Goal: Answer question/provide support: Share knowledge or assist other users

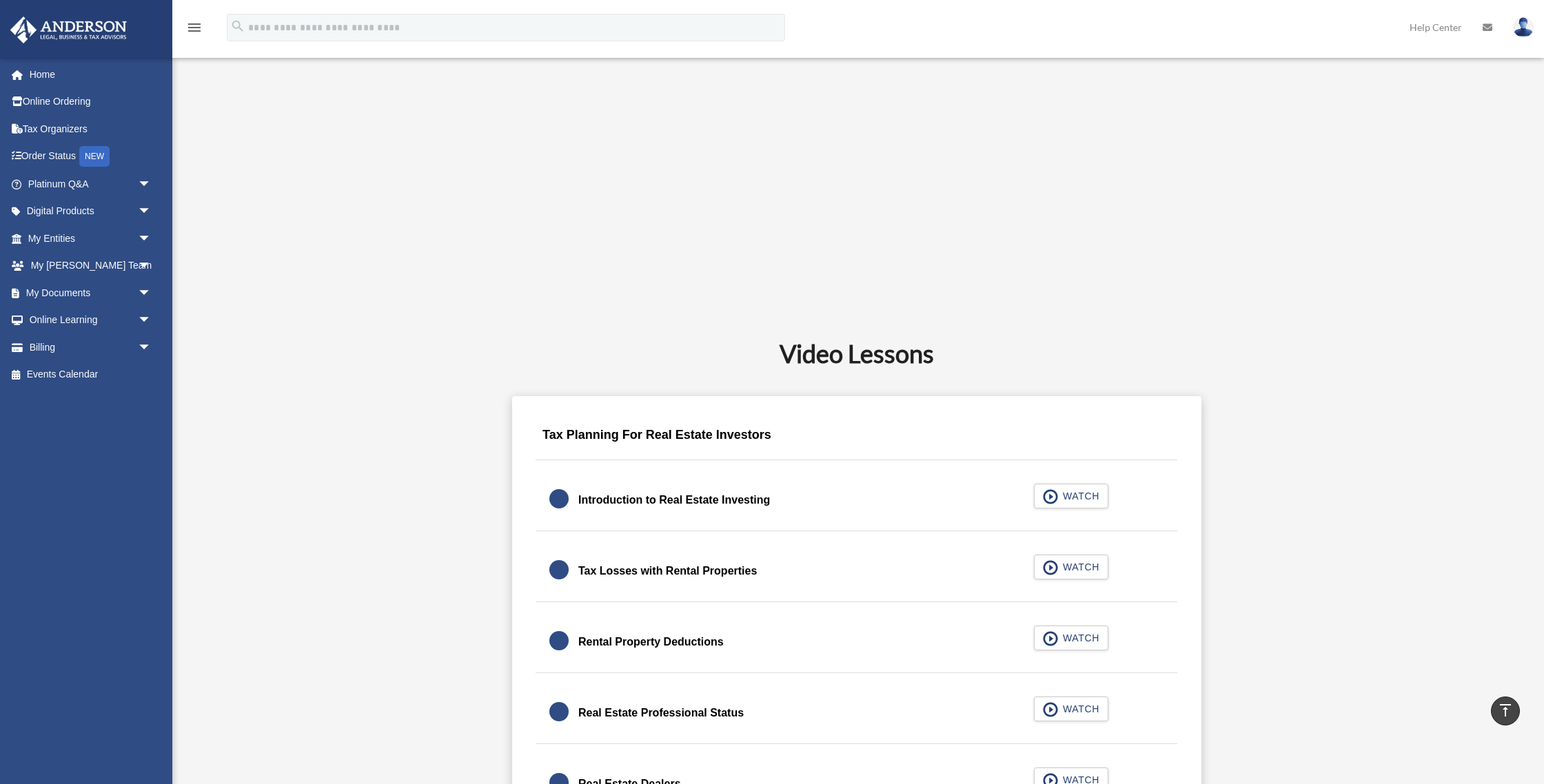
scroll to position [648, 0]
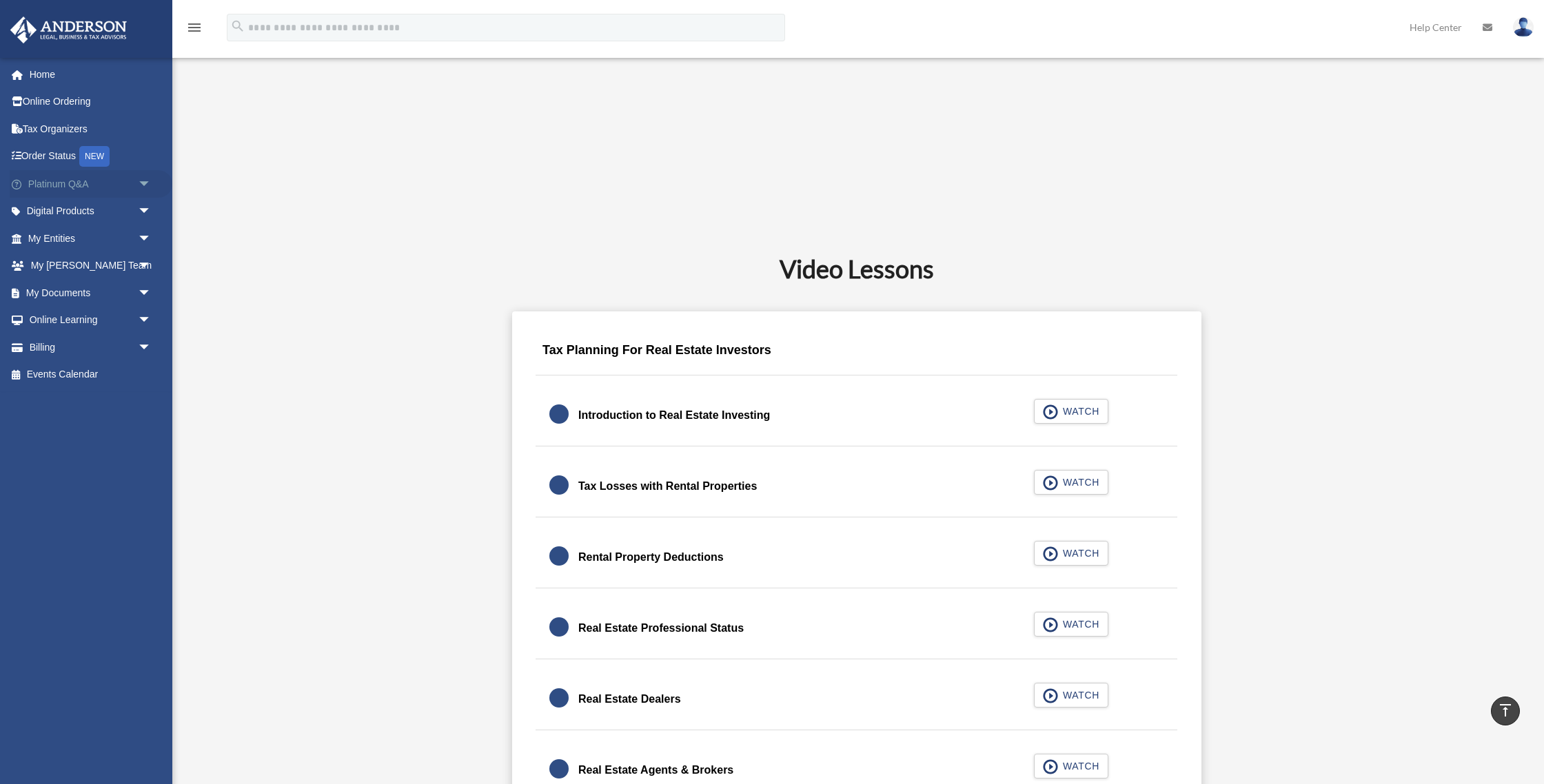
click at [102, 182] on link "Platinum Q&A arrow_drop_down" at bounding box center [91, 184] width 163 height 28
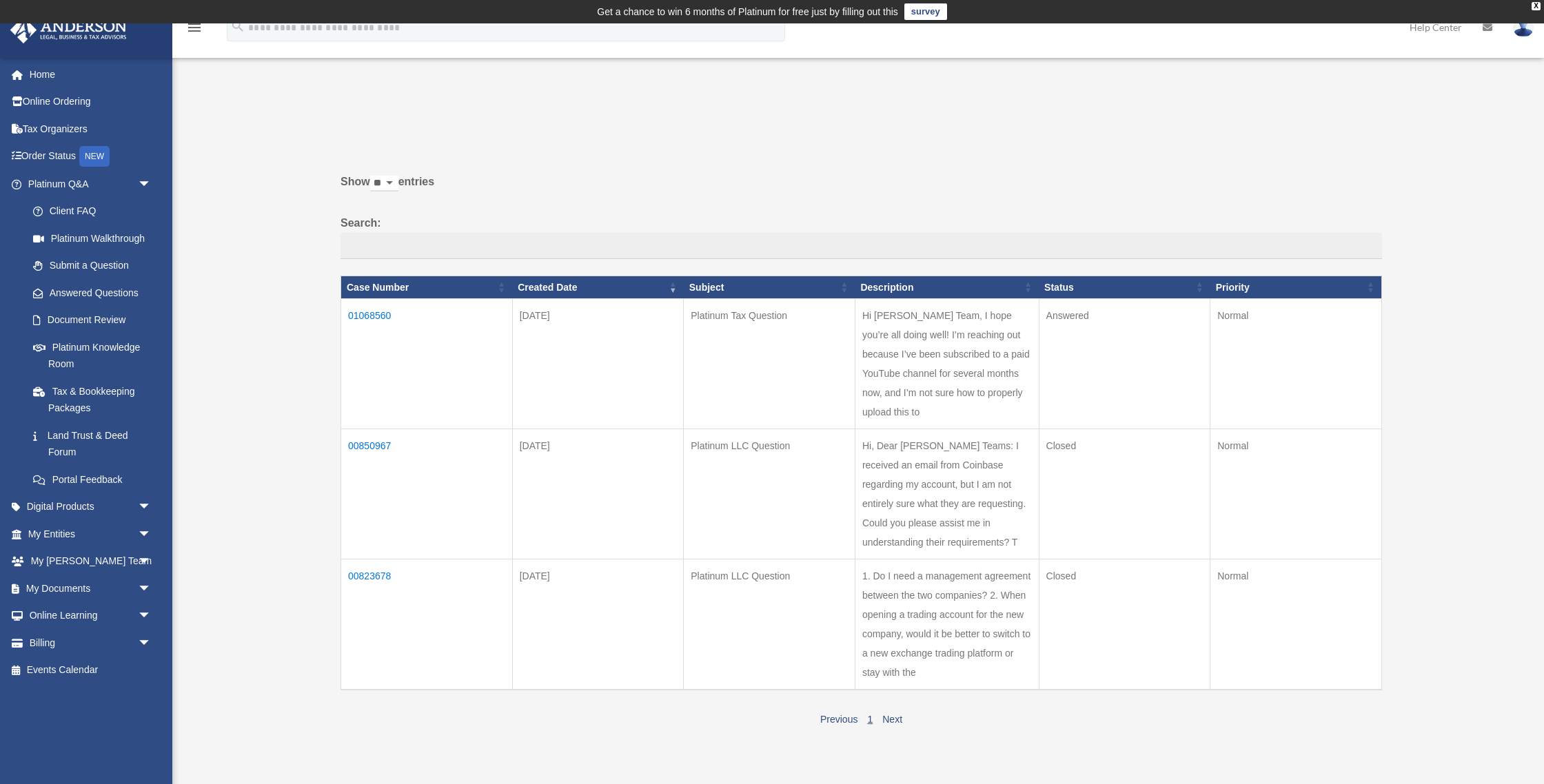
click at [1128, 351] on td "Answered" at bounding box center [1124, 364] width 171 height 131
click at [924, 345] on td "Hi Anderson Team, I hope you’re all doing well! I’m reaching out because I’ve b…" at bounding box center [947, 364] width 184 height 131
click at [383, 315] on td "01068560" at bounding box center [427, 364] width 171 height 131
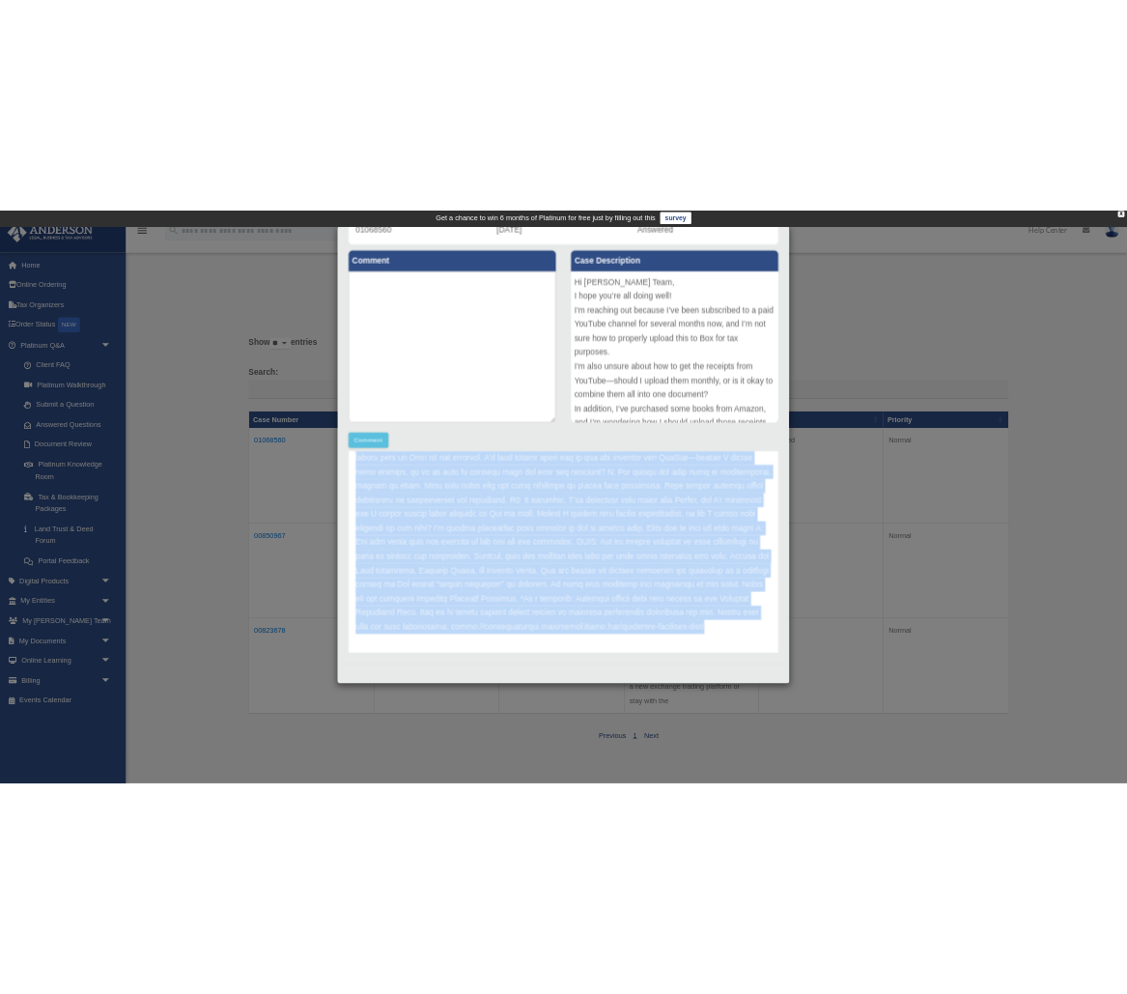
scroll to position [188, 0]
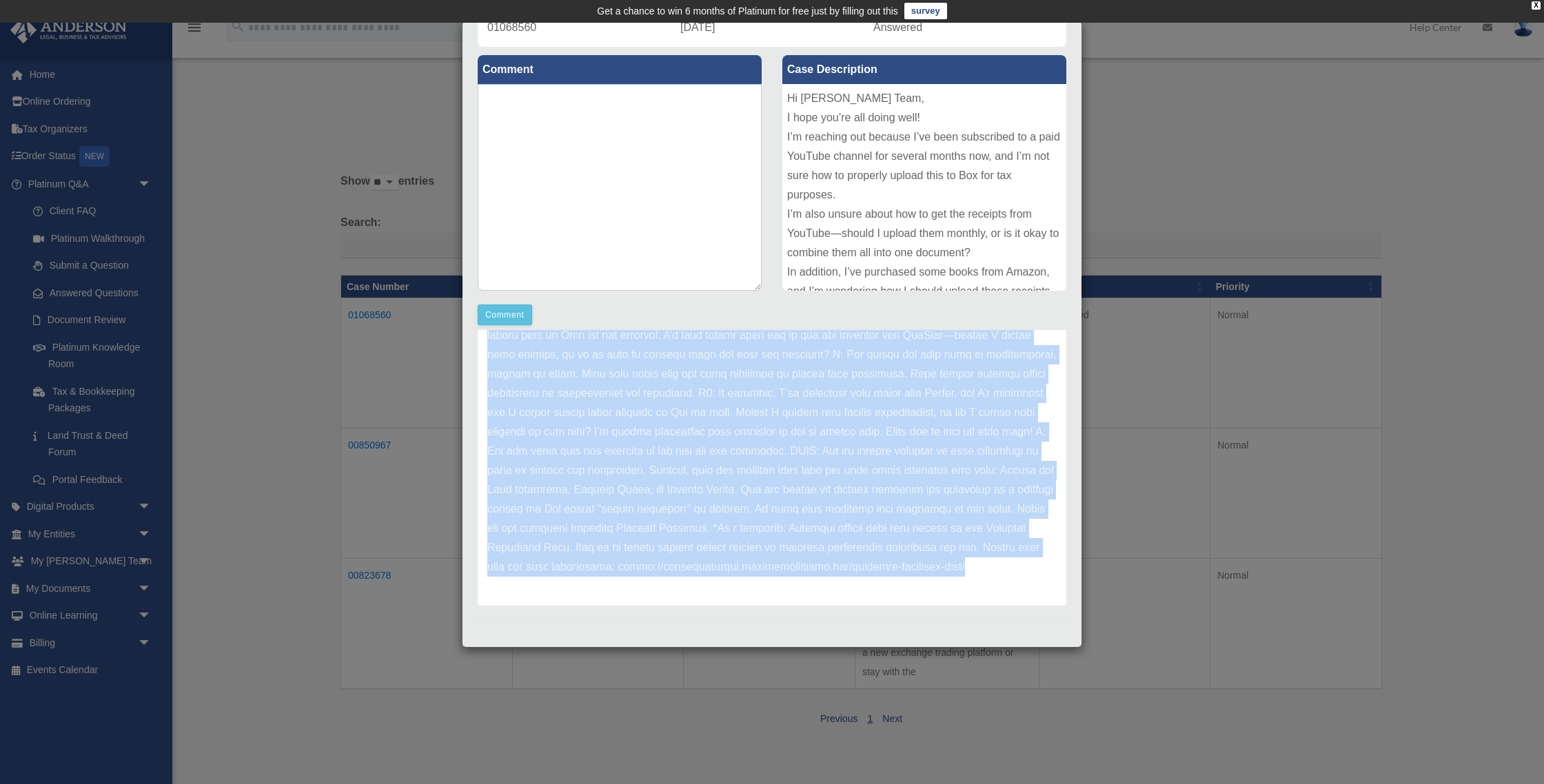
drag, startPoint x: 487, startPoint y: 376, endPoint x: 964, endPoint y: 600, distance: 527.0
click at [976, 625] on div "Case Detail × Platinum Tax Question Case Number 01068560 Created Date August 6,…" at bounding box center [772, 334] width 620 height 627
copy div "Thank you for being a Platinum member and submitting your question through the …"
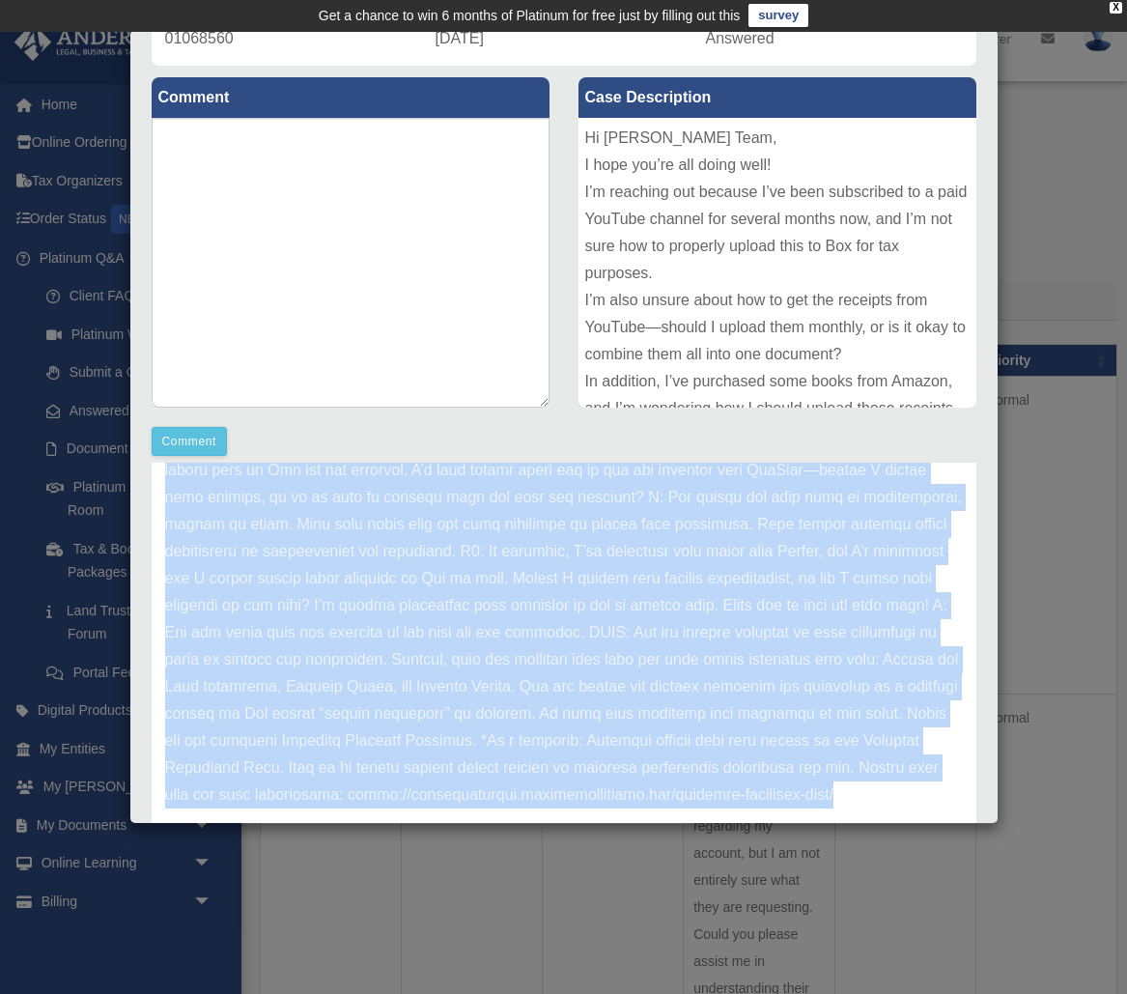
scroll to position [190, 0]
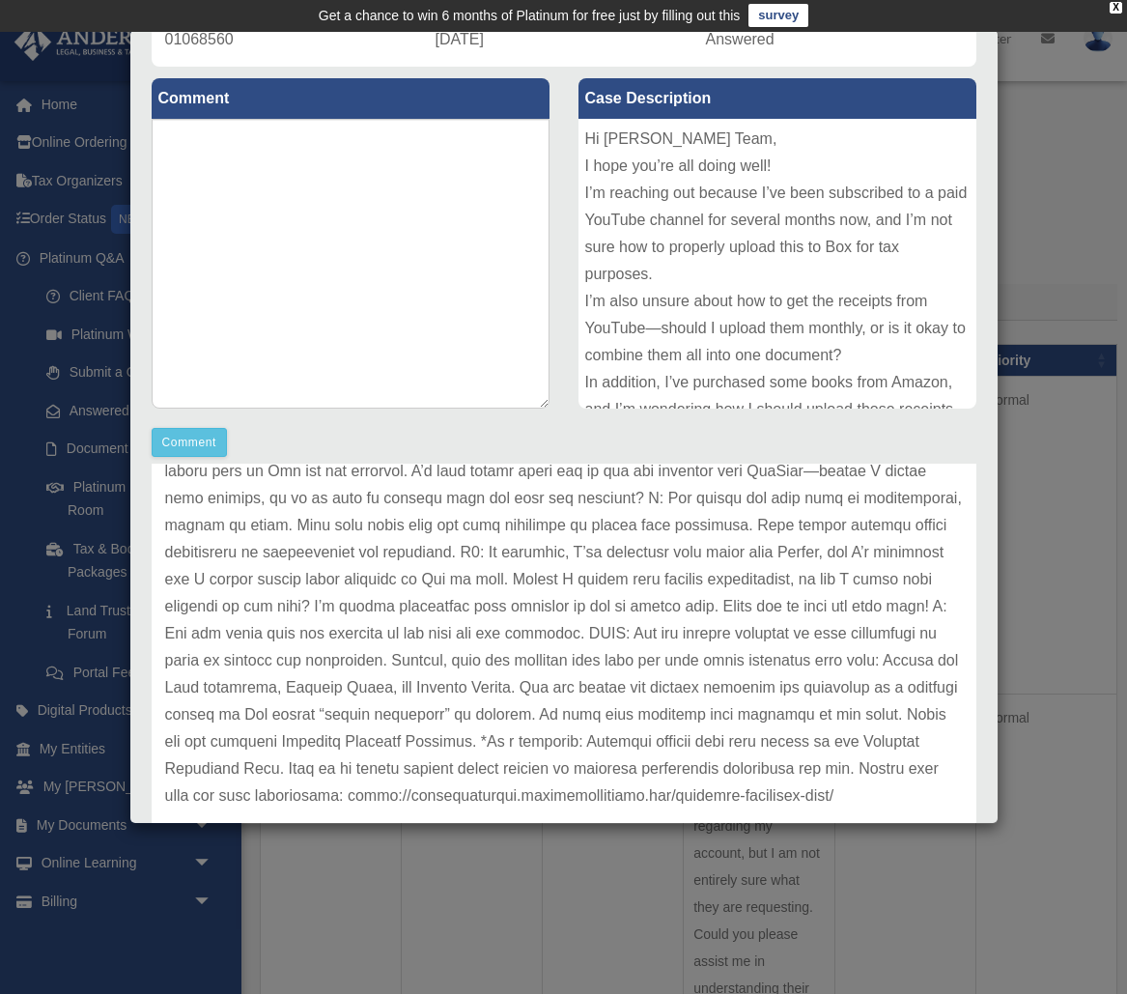
click at [483, 435] on div "Comment" at bounding box center [351, 442] width 398 height 29
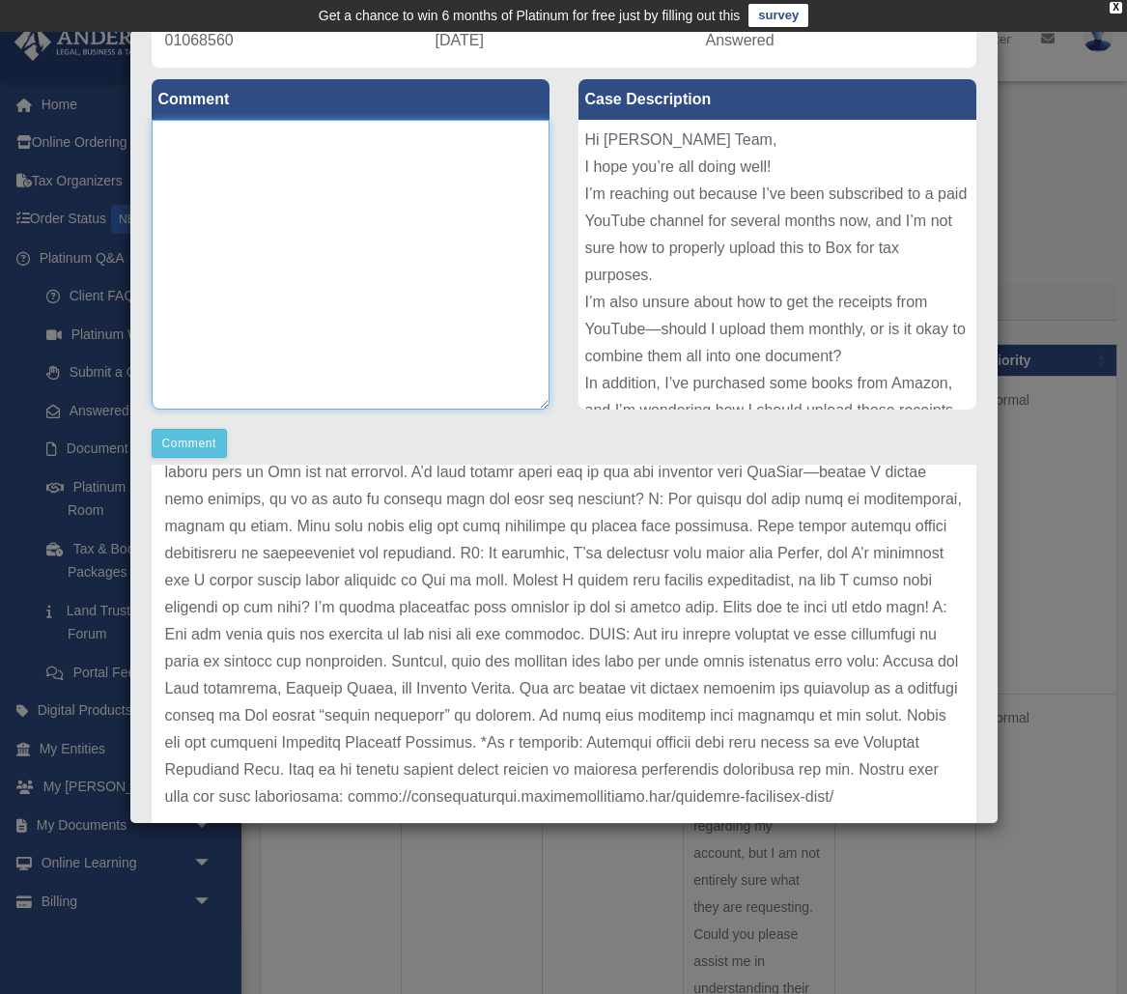
click at [411, 181] on textarea at bounding box center [351, 265] width 398 height 290
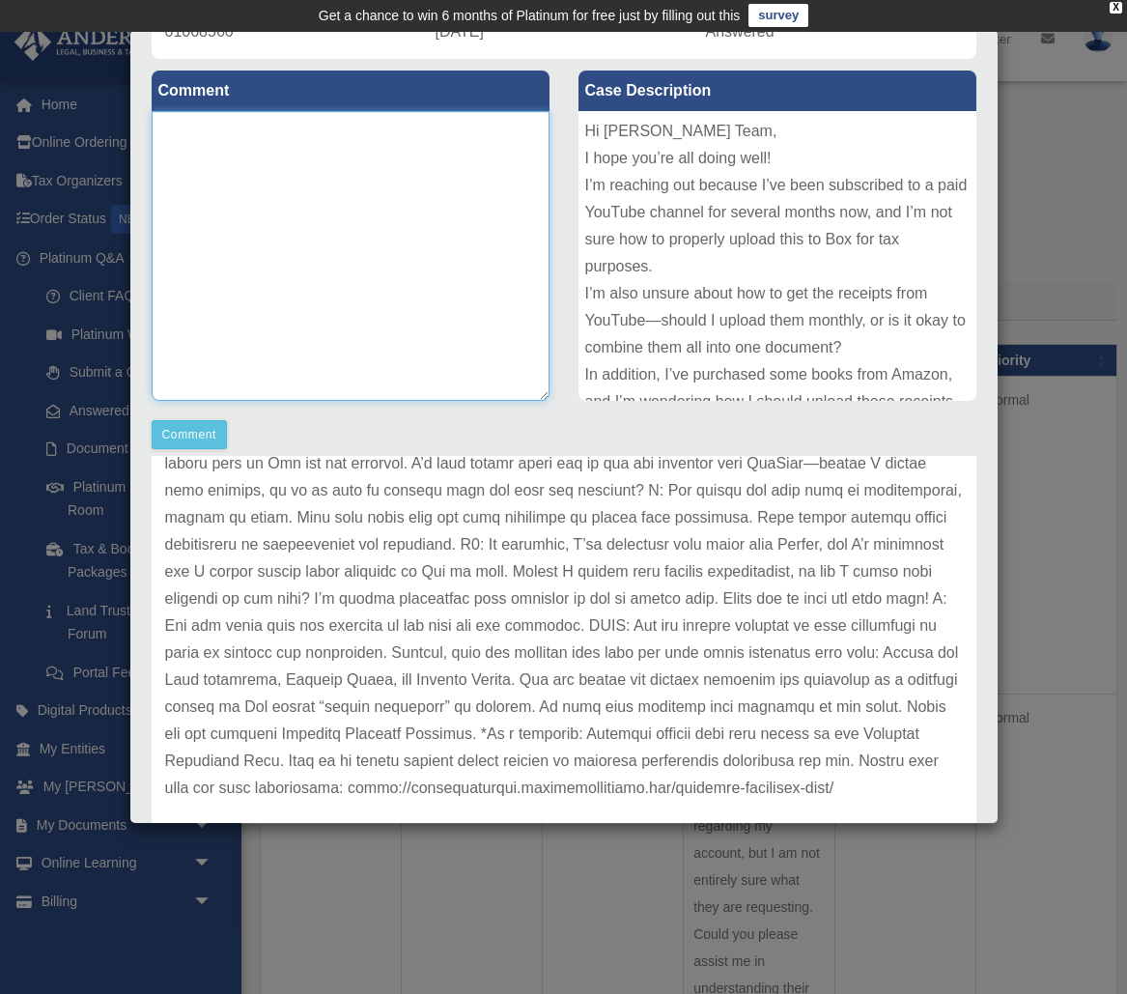
scroll to position [200, 0]
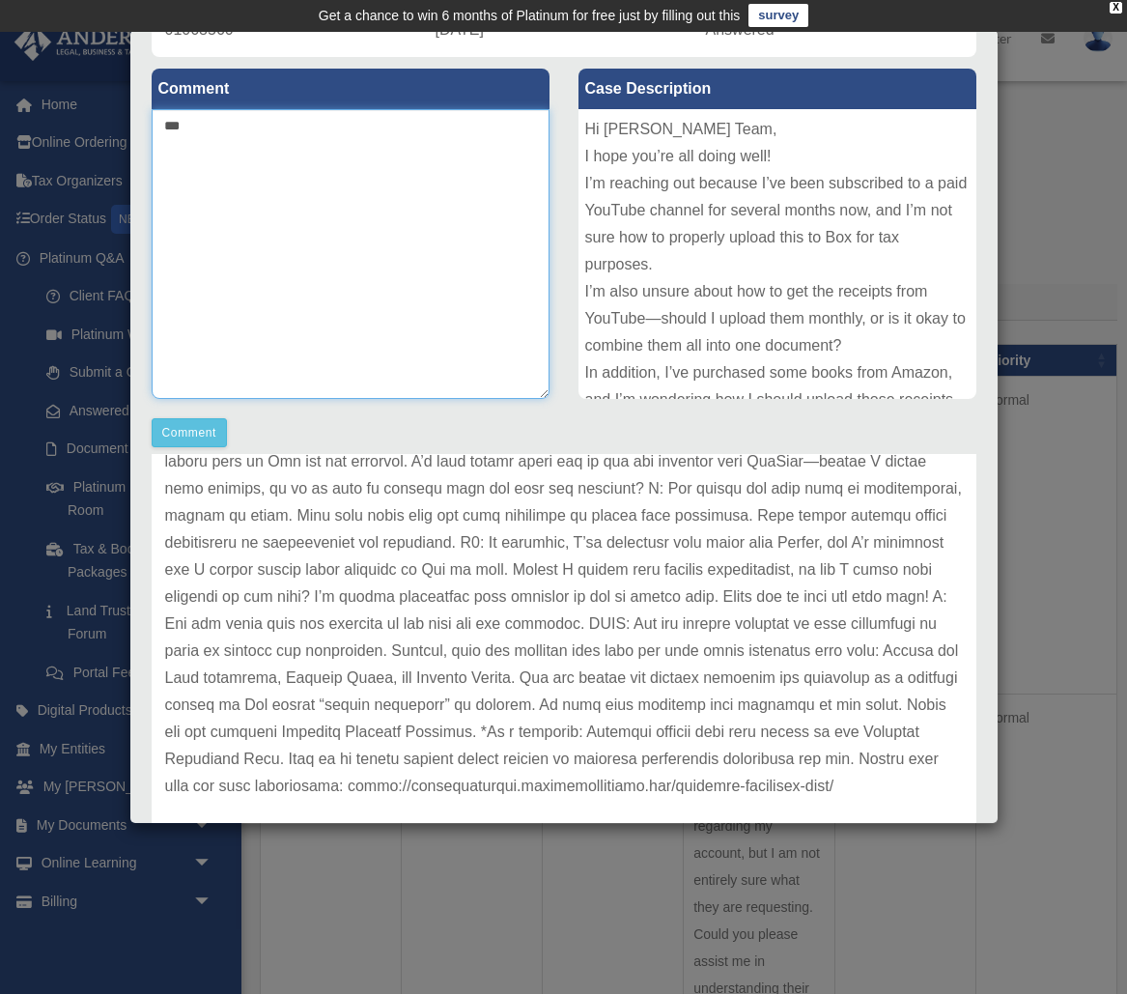
type textarea "*"
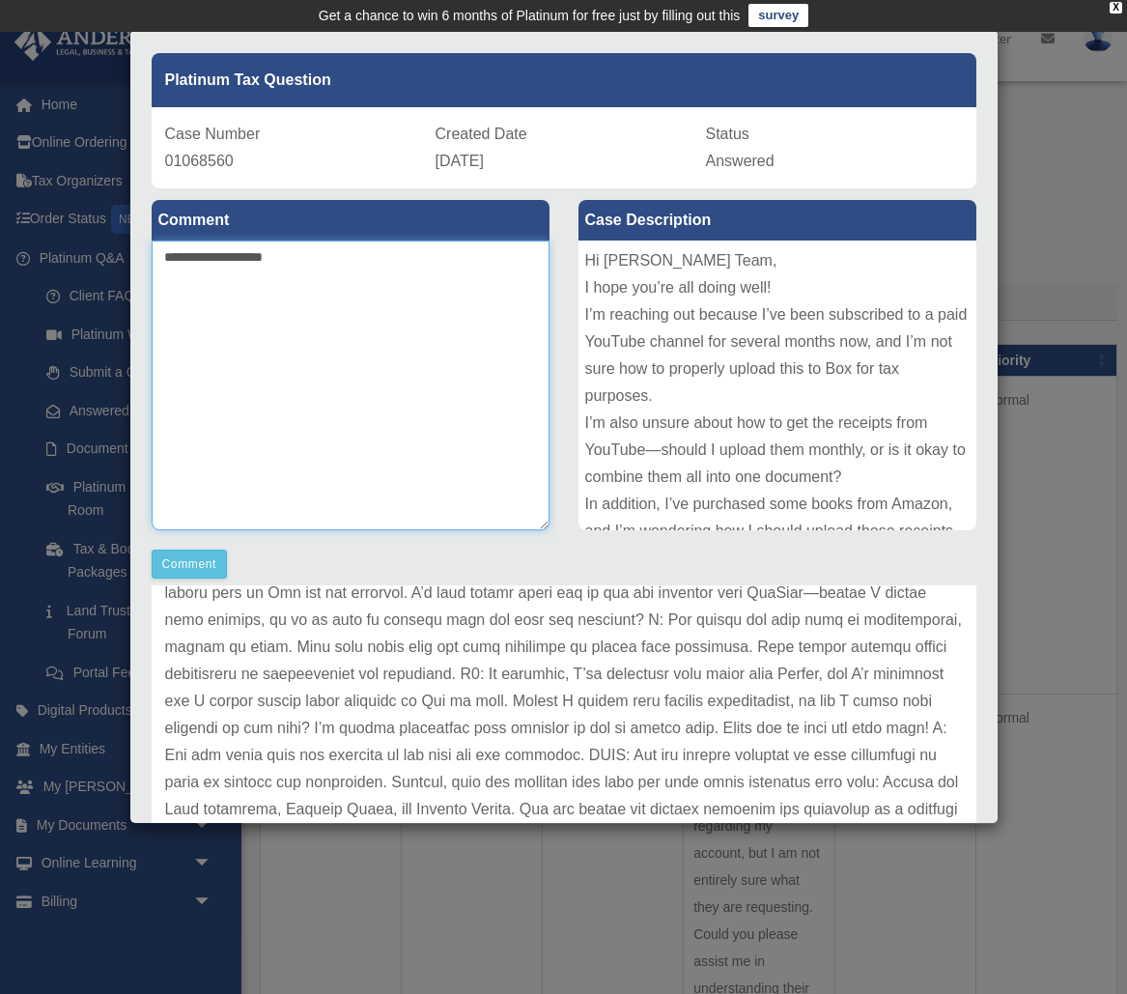
scroll to position [67, 0]
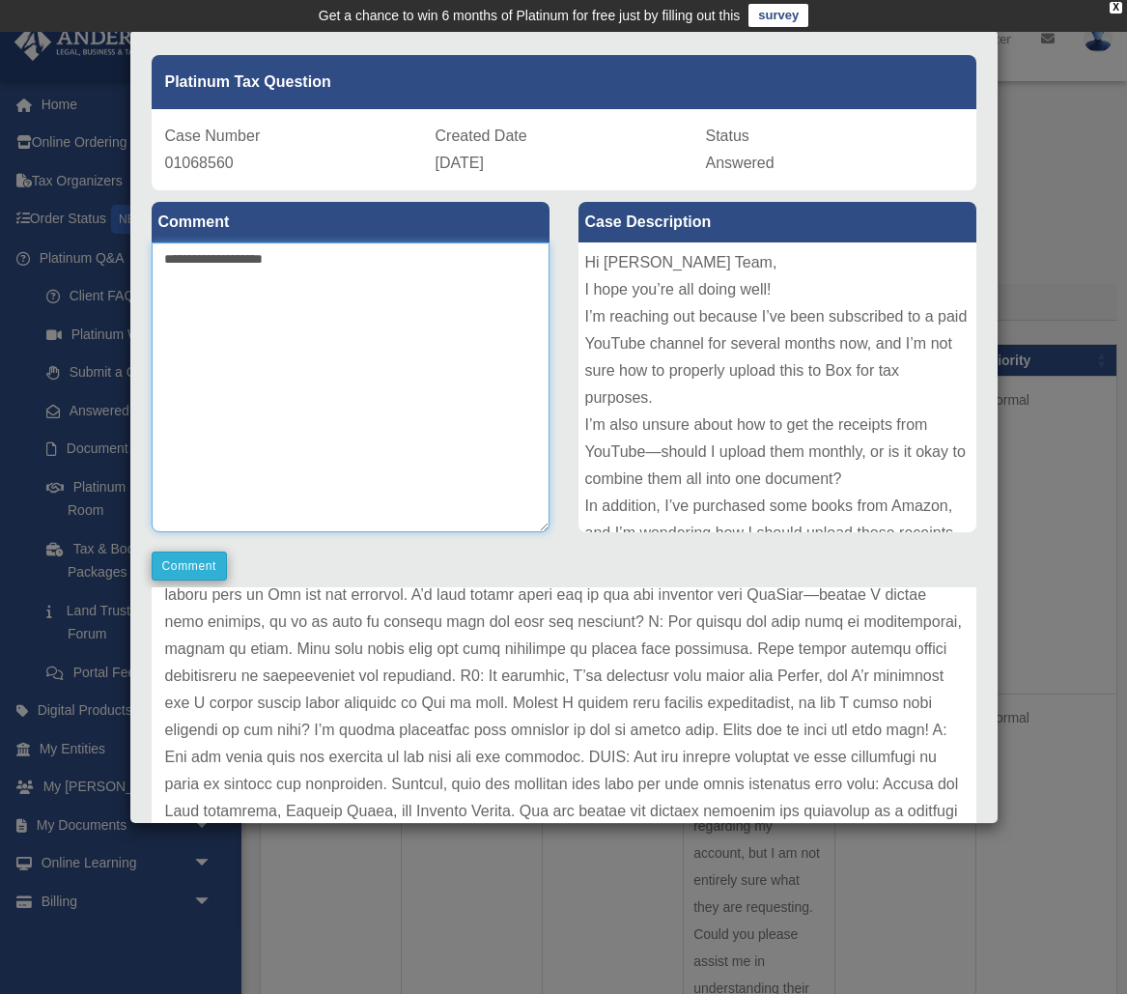
type textarea "**********"
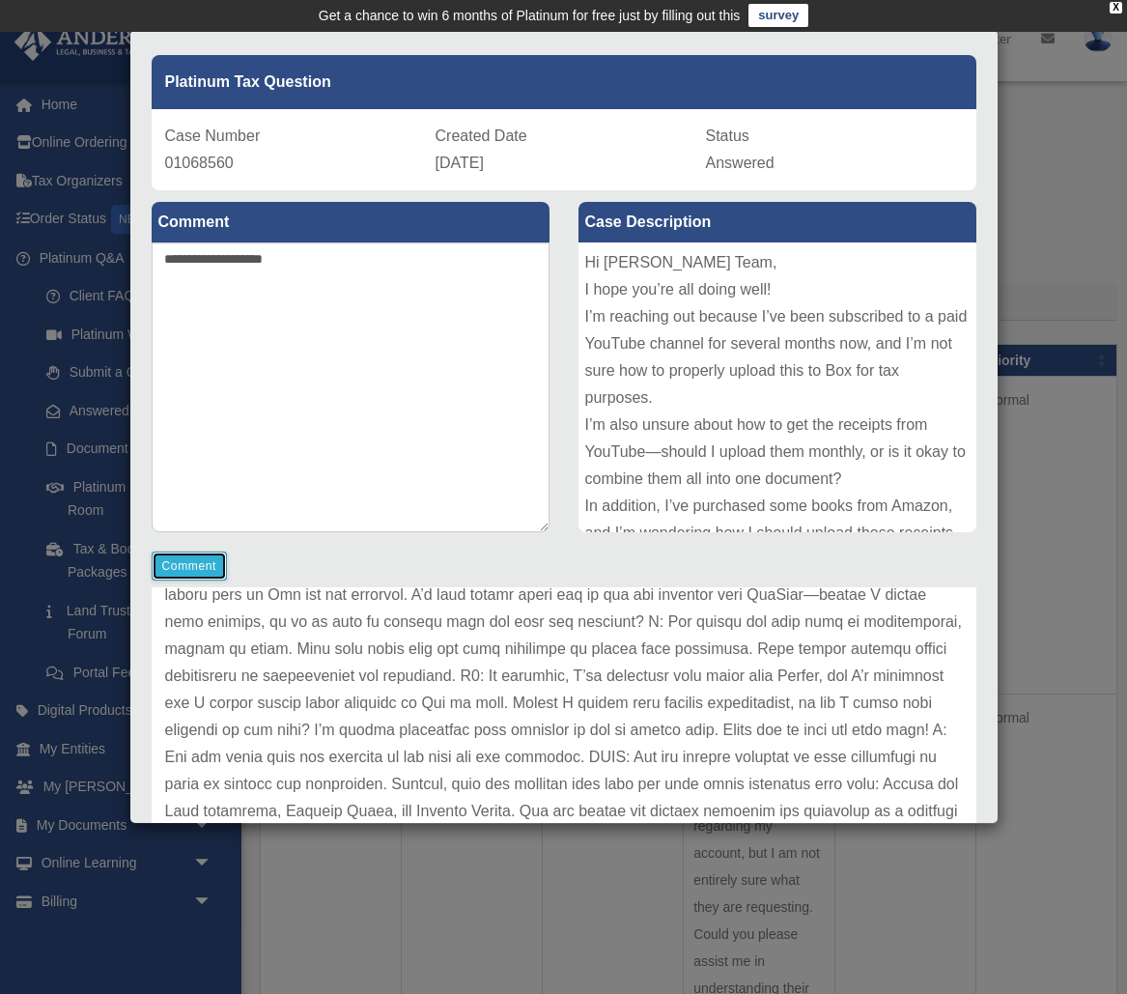
click at [187, 559] on button "Comment" at bounding box center [190, 565] width 76 height 29
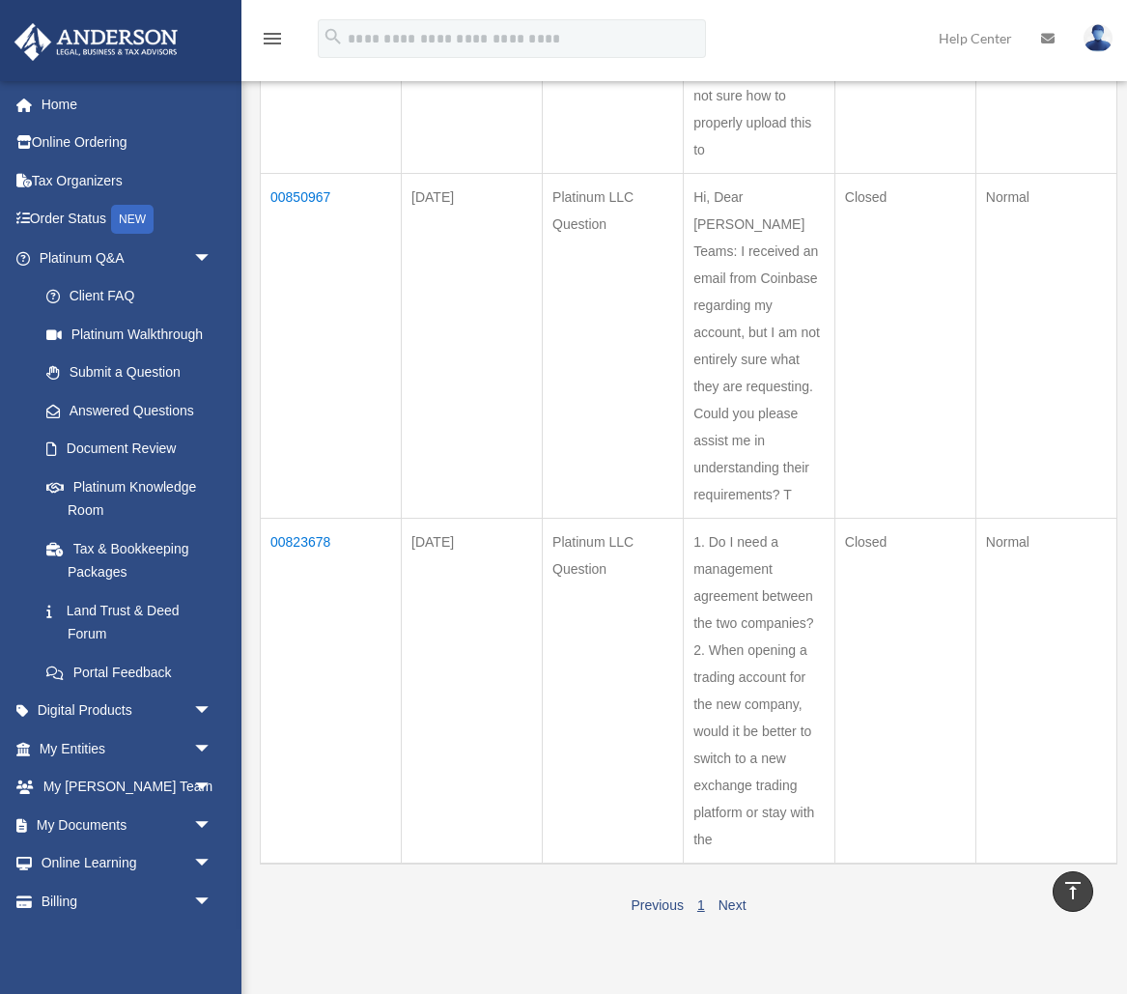
scroll to position [506, 0]
